Goal: Transaction & Acquisition: Purchase product/service

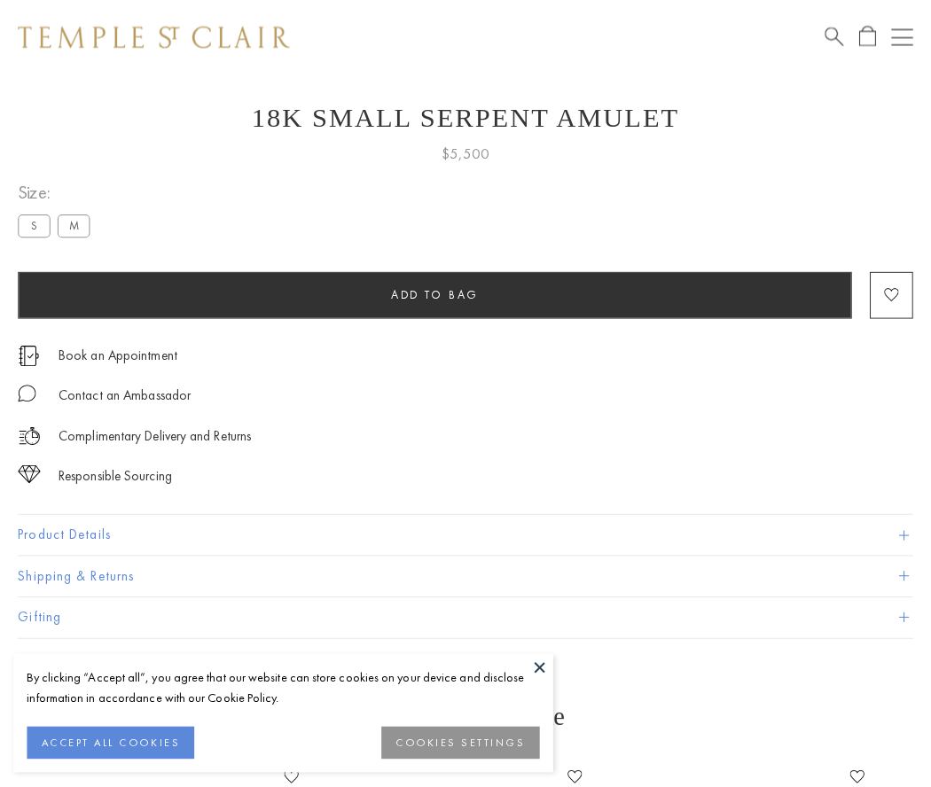
scroll to position [71, 0]
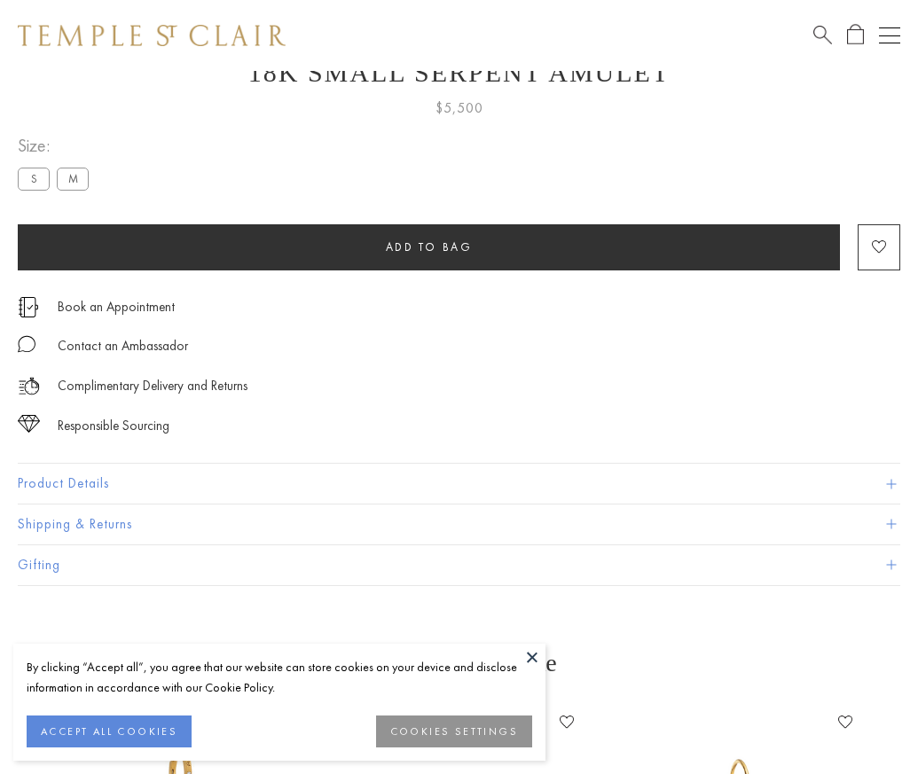
click at [428, 246] on span "Add to bag" at bounding box center [429, 246] width 87 height 15
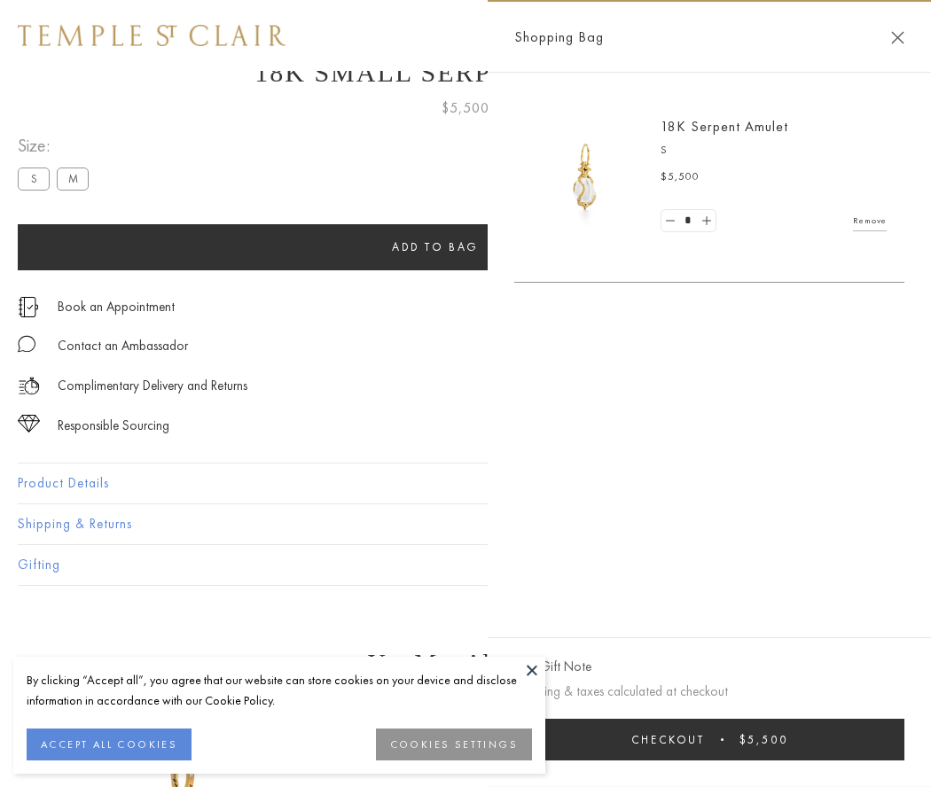
click at [741, 739] on button "Checkout $5,500" at bounding box center [709, 740] width 390 height 42
